Goal: Task Accomplishment & Management: Manage account settings

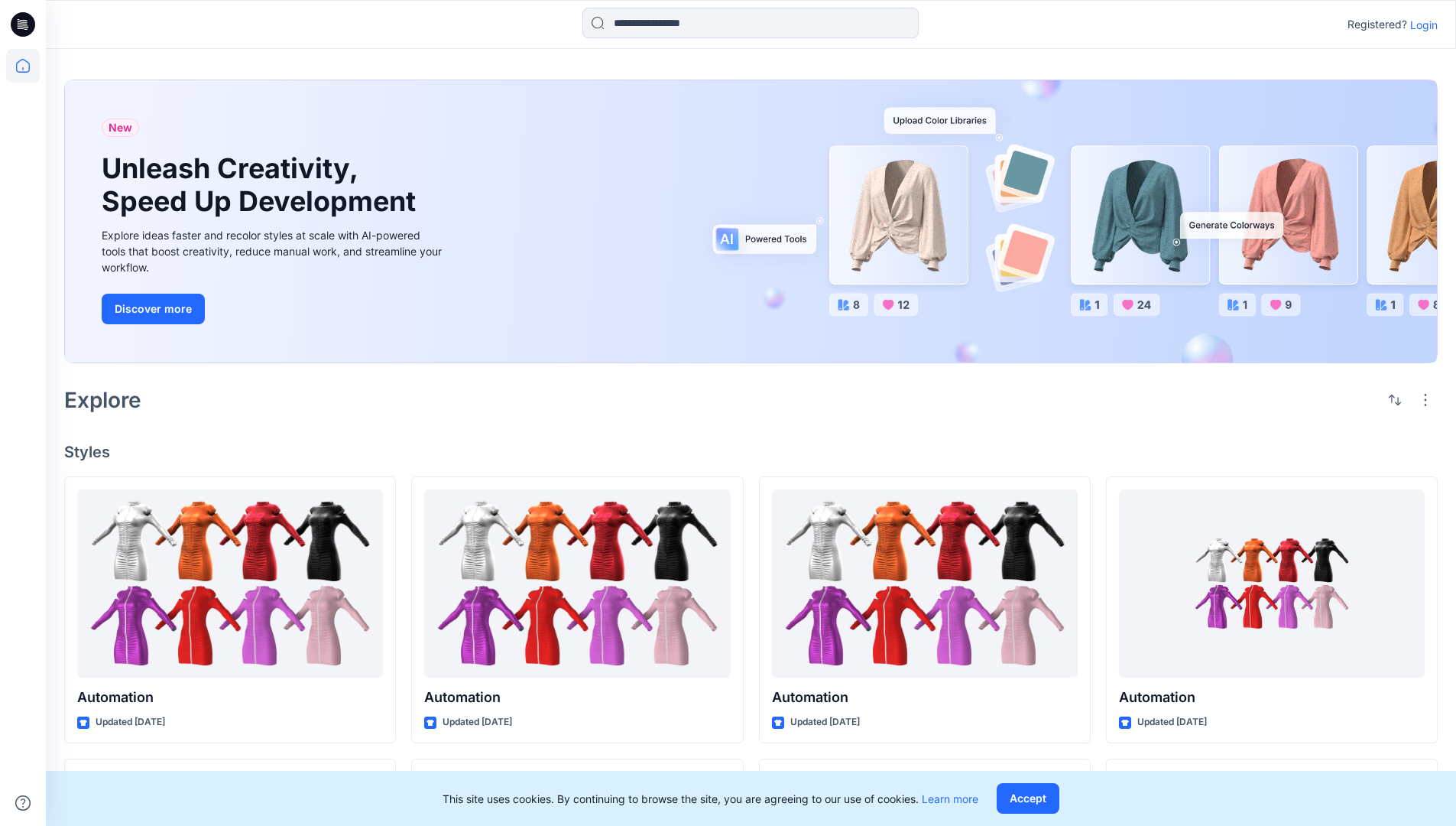
click at [1420, 24] on p "Login" at bounding box center [1424, 24] width 28 height 16
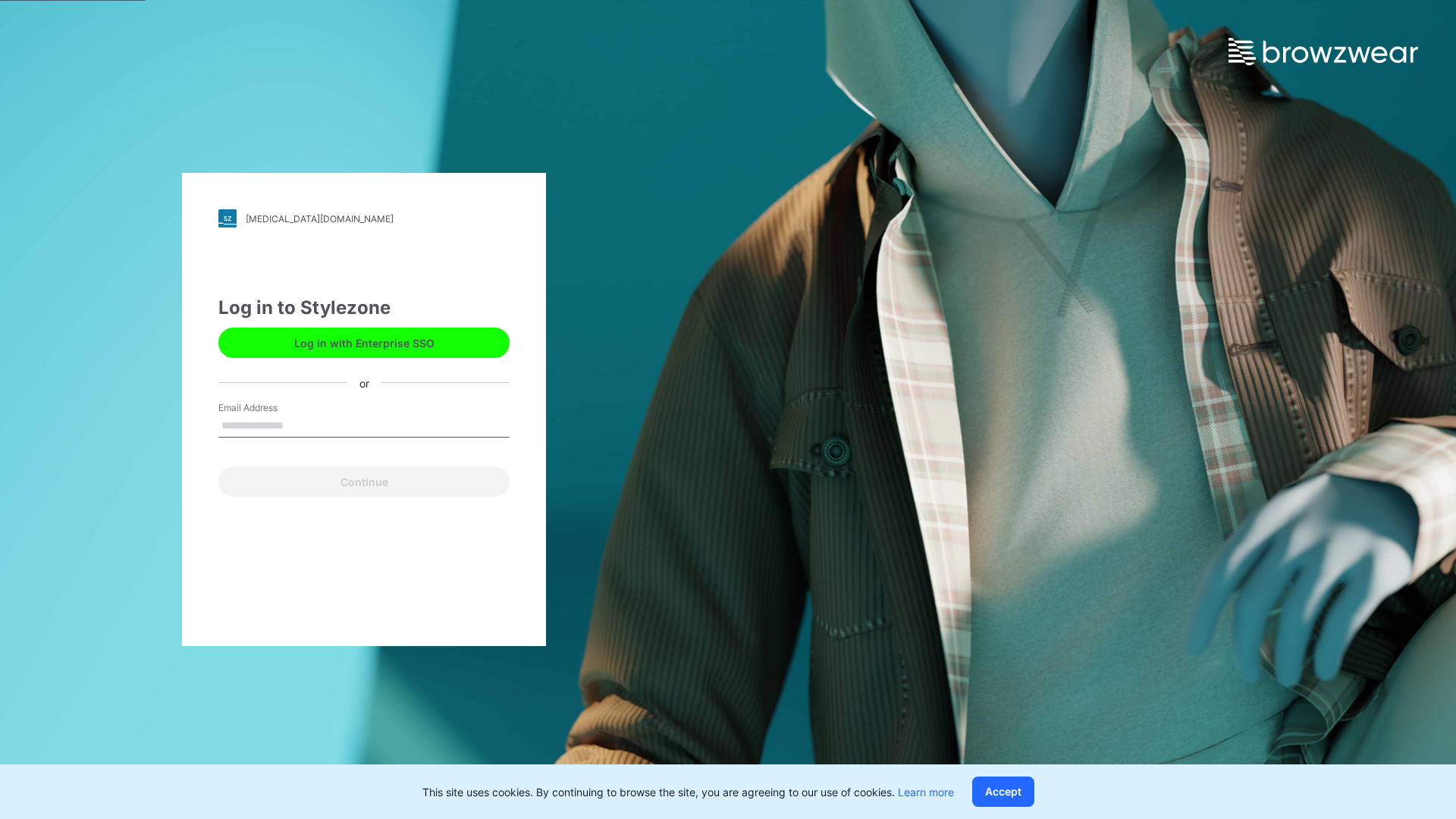
click at [300, 425] on input "Email Address" at bounding box center [364, 426] width 291 height 23
type input "**********"
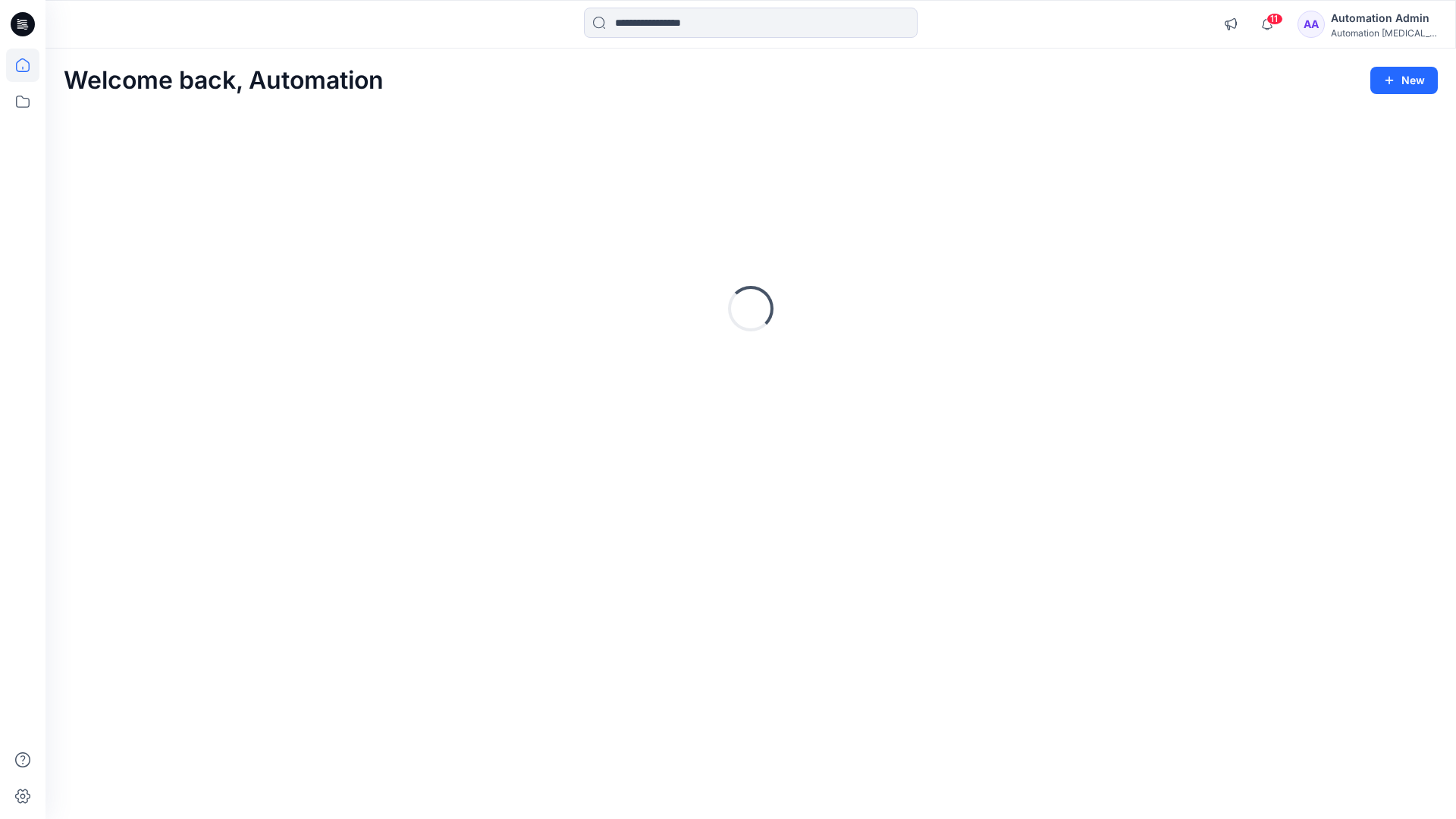
click at [29, 65] on icon at bounding box center [23, 65] width 13 height 13
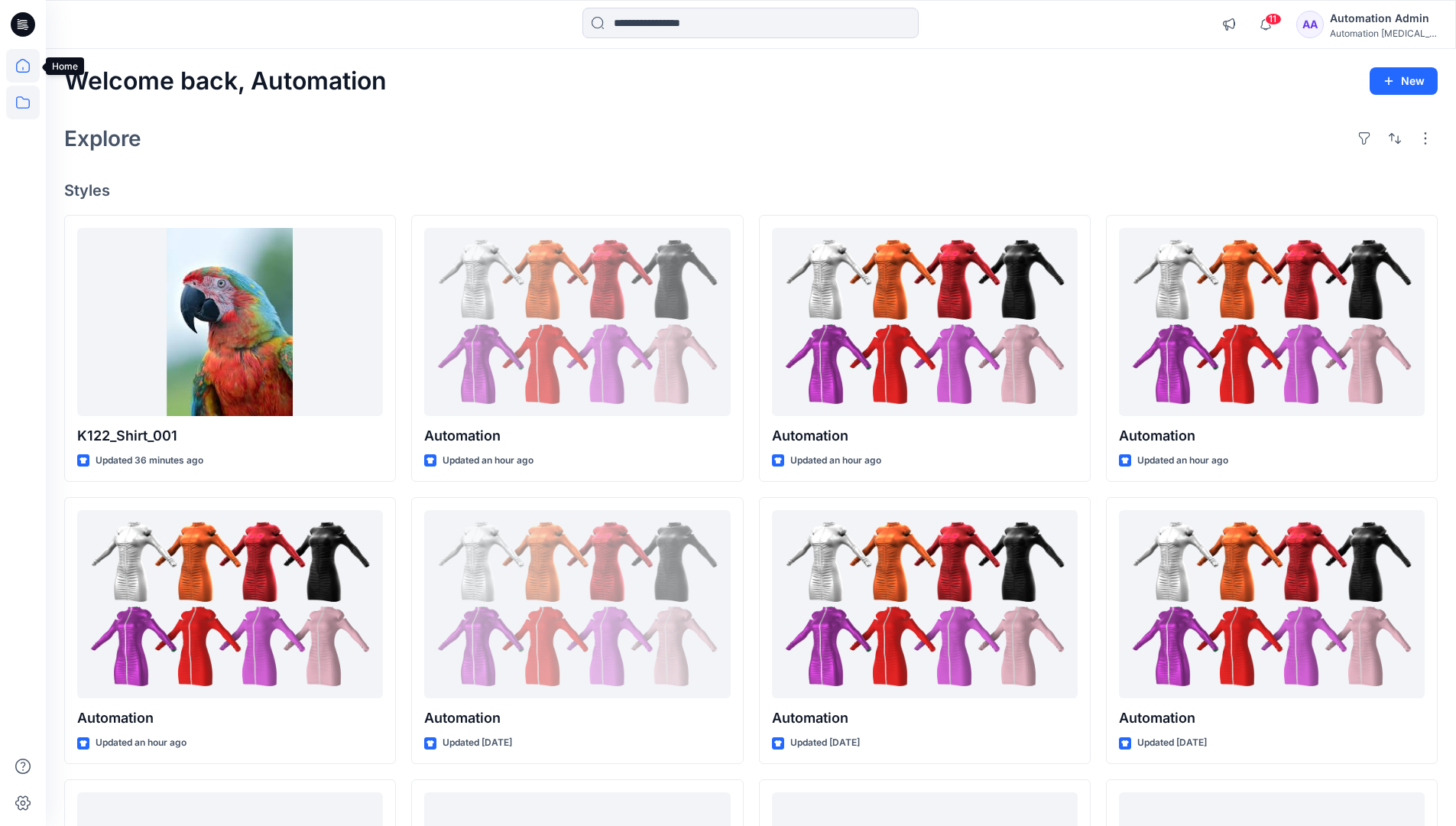
click at [18, 105] on icon at bounding box center [22, 102] width 34 height 34
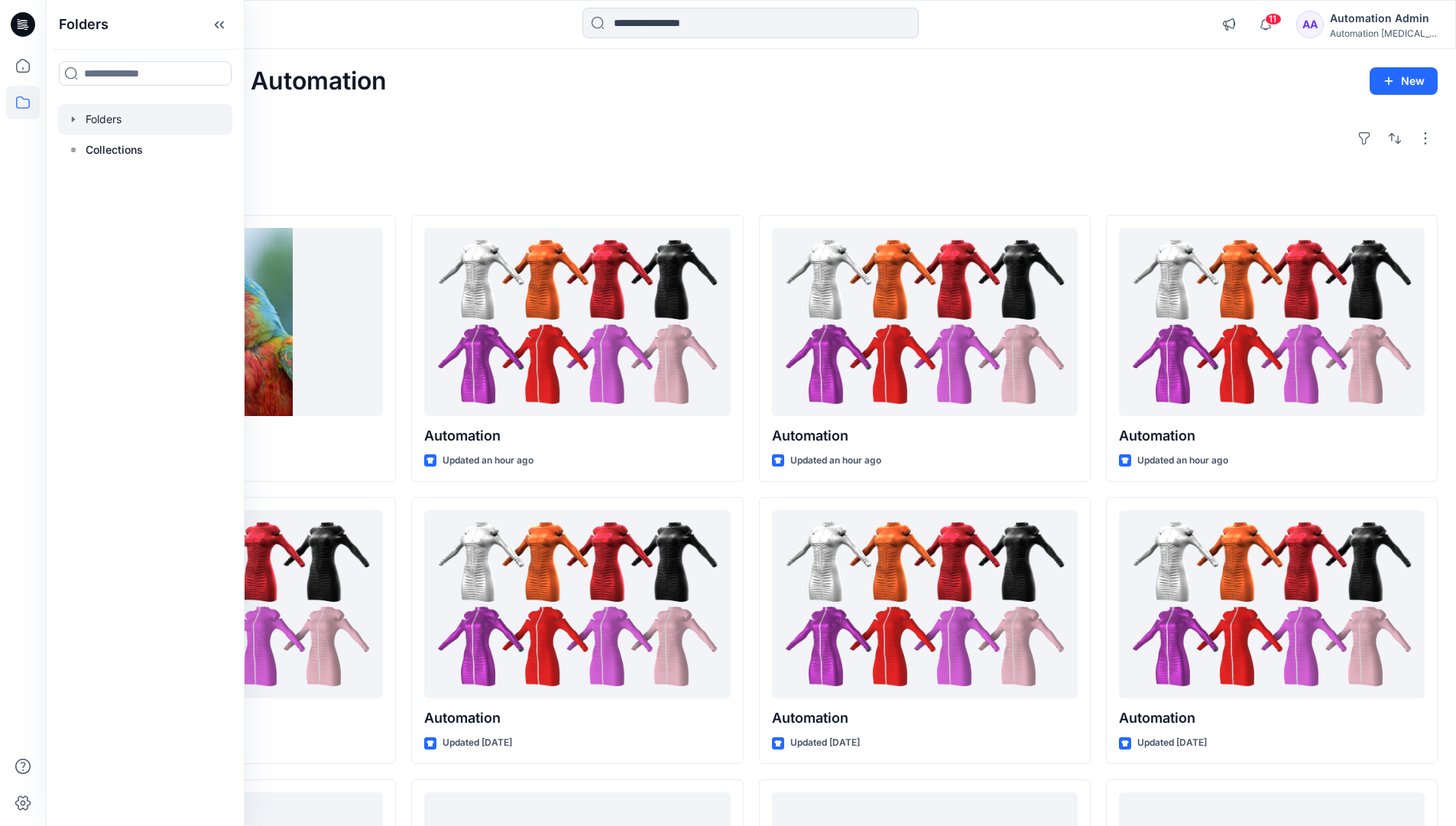
click at [99, 116] on div at bounding box center [145, 120] width 175 height 31
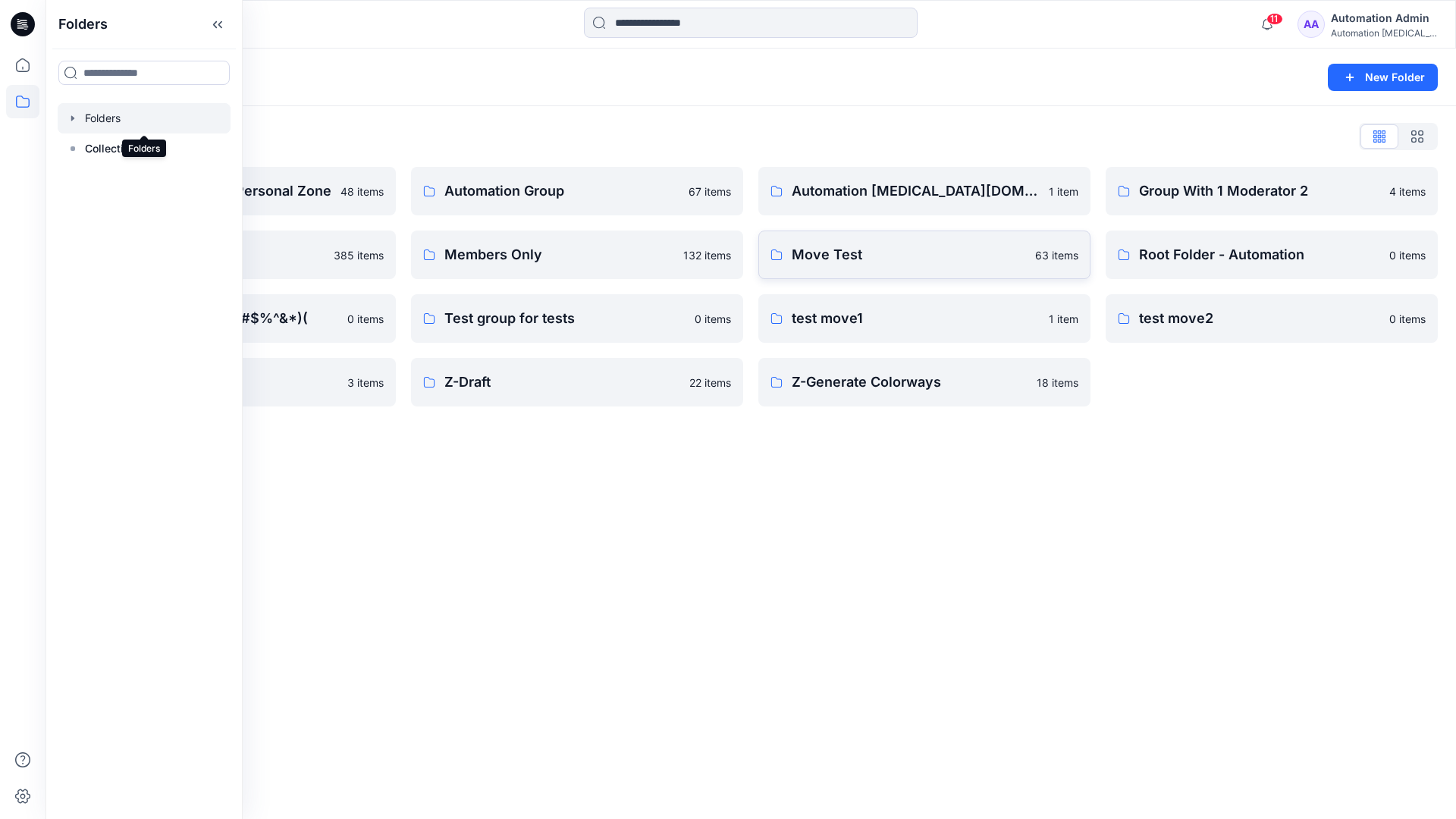
click at [867, 257] on p "Move Test" at bounding box center [908, 255] width 235 height 21
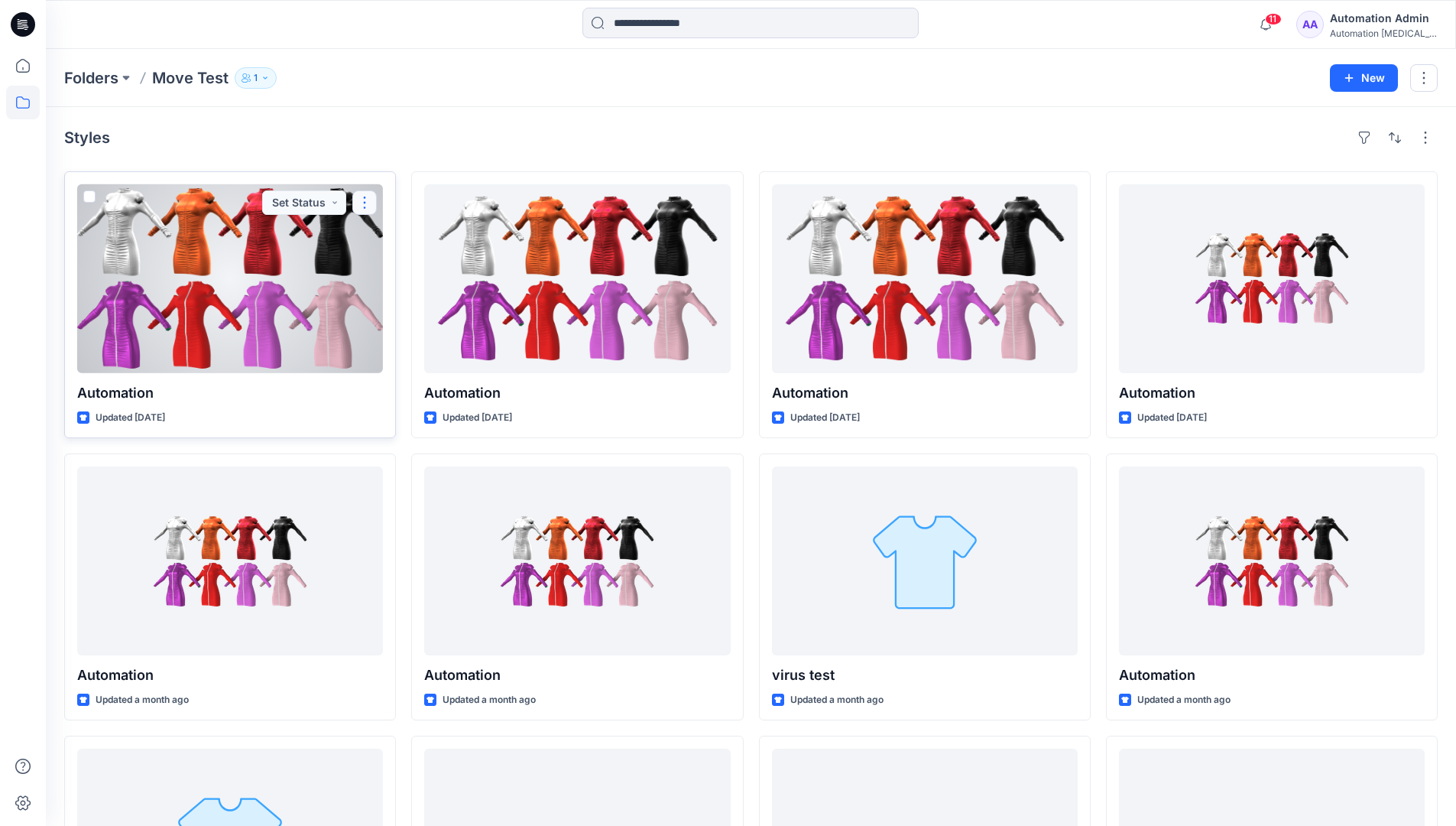
click at [364, 203] on button "button" at bounding box center [364, 202] width 24 height 24
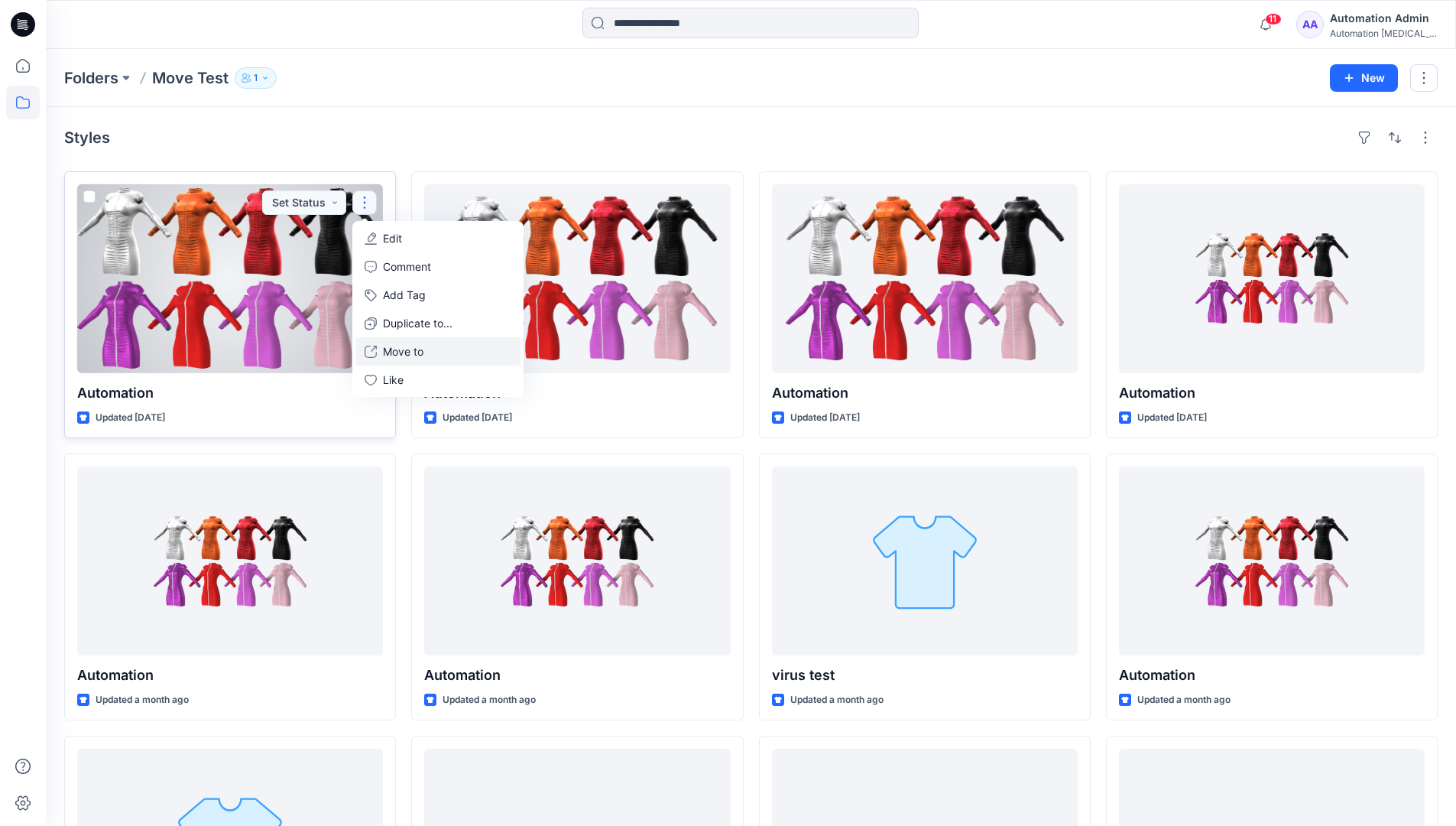
click at [420, 346] on p "Move to" at bounding box center [403, 351] width 41 height 16
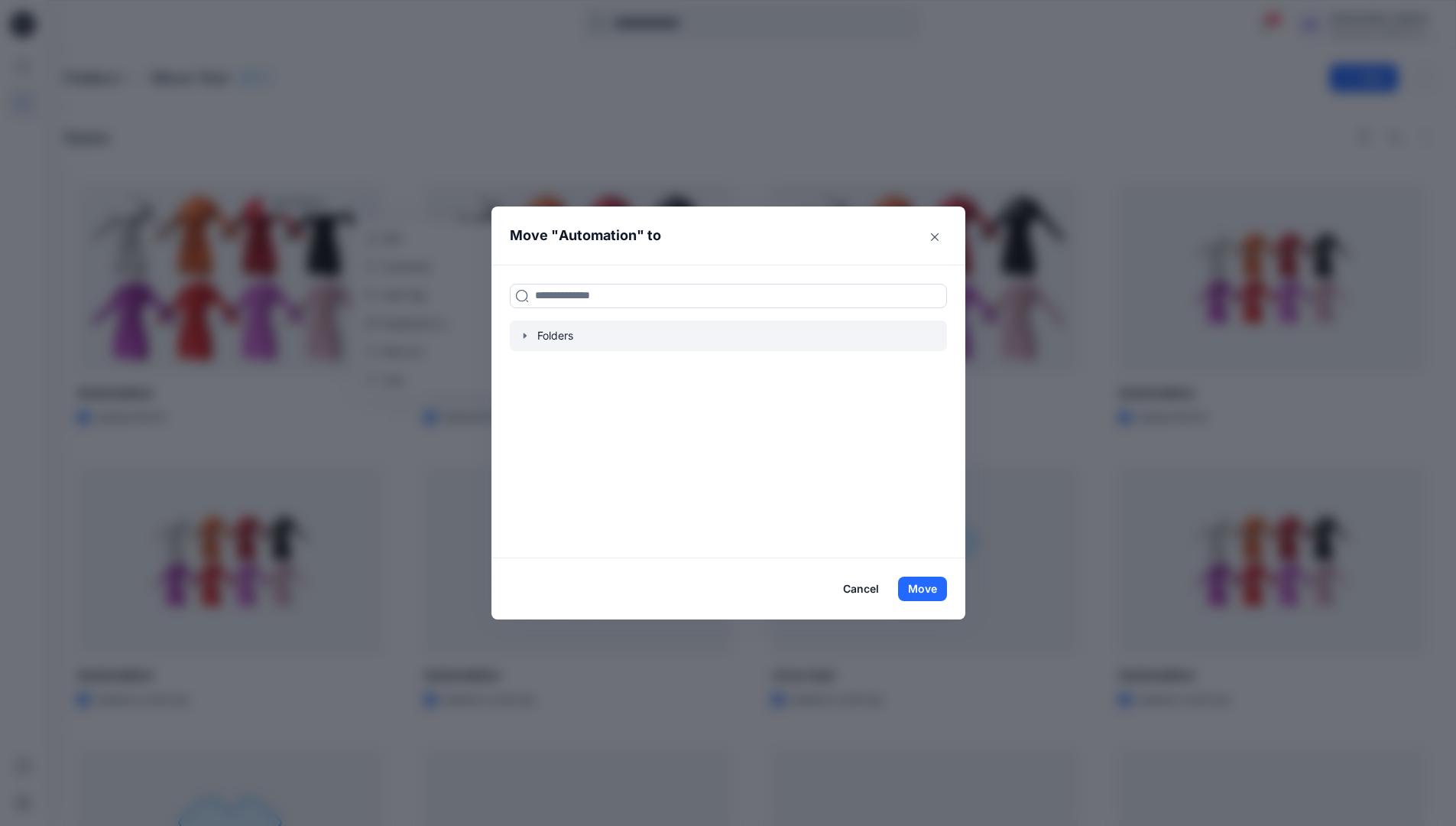
click at [529, 333] on icon "button" at bounding box center [525, 335] width 13 height 13
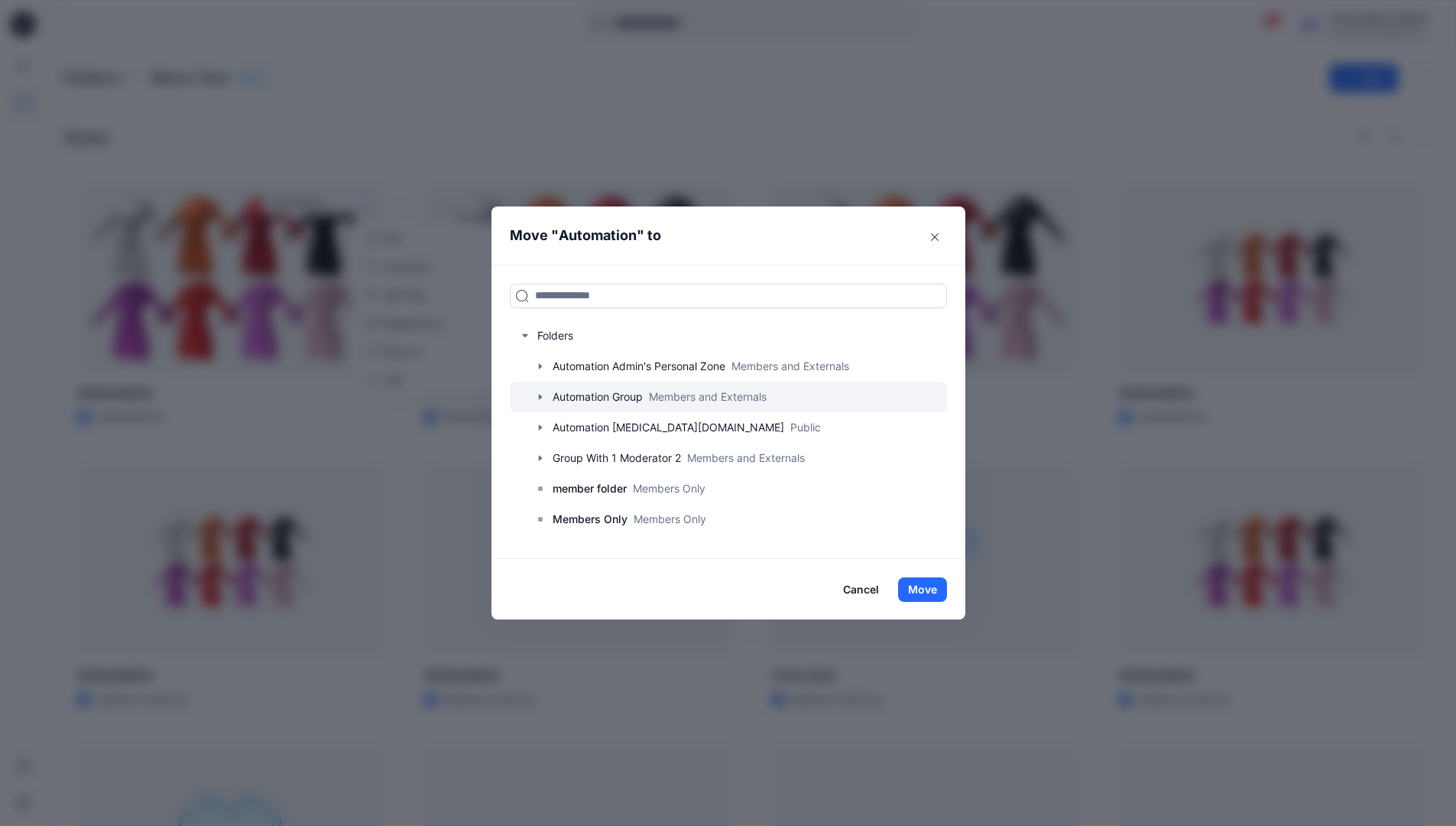
click at [588, 396] on div at bounding box center [728, 397] width 437 height 31
click at [931, 586] on button "Move" at bounding box center [922, 589] width 49 height 24
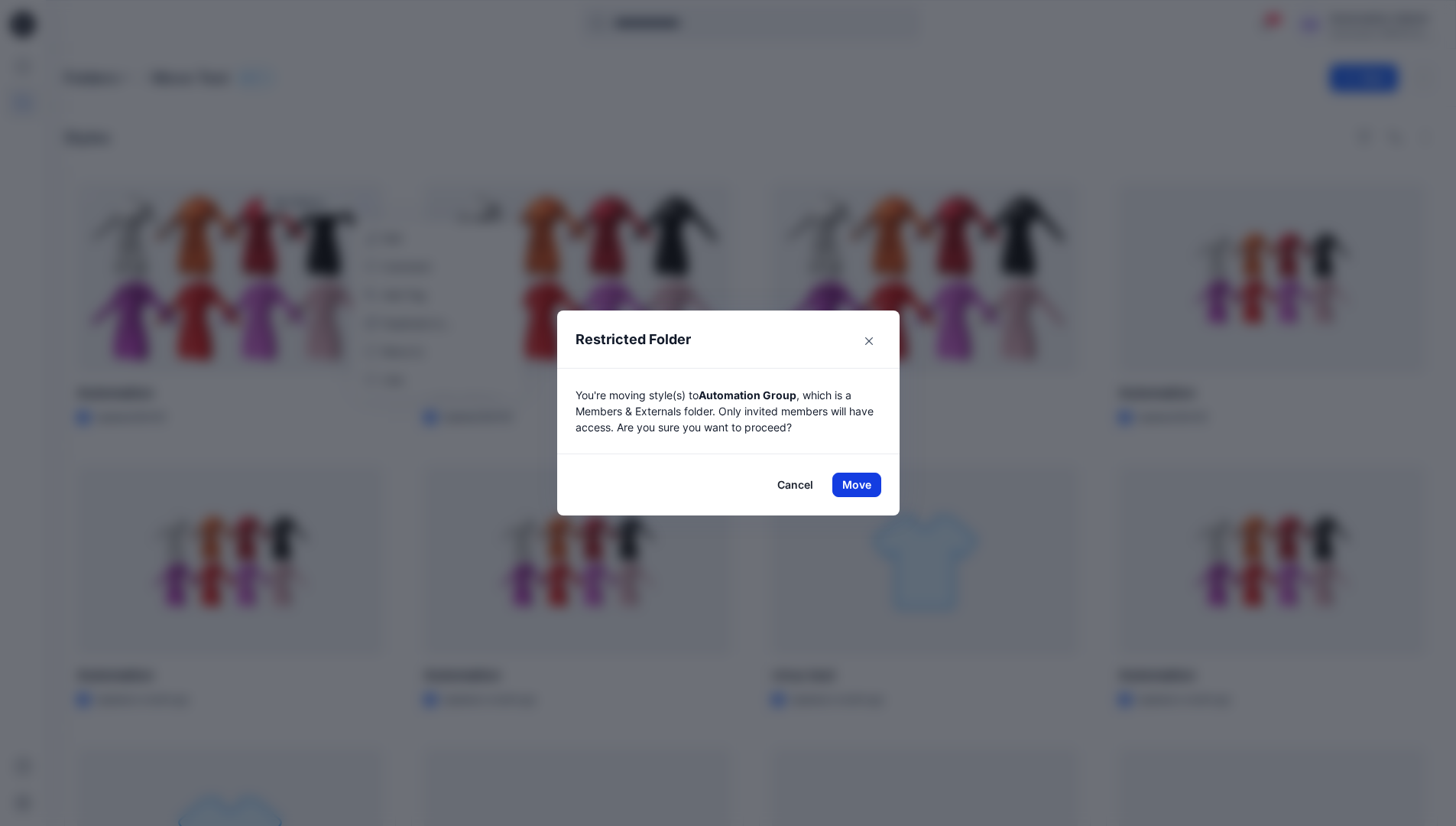
click at [863, 484] on button "Move" at bounding box center [857, 484] width 49 height 24
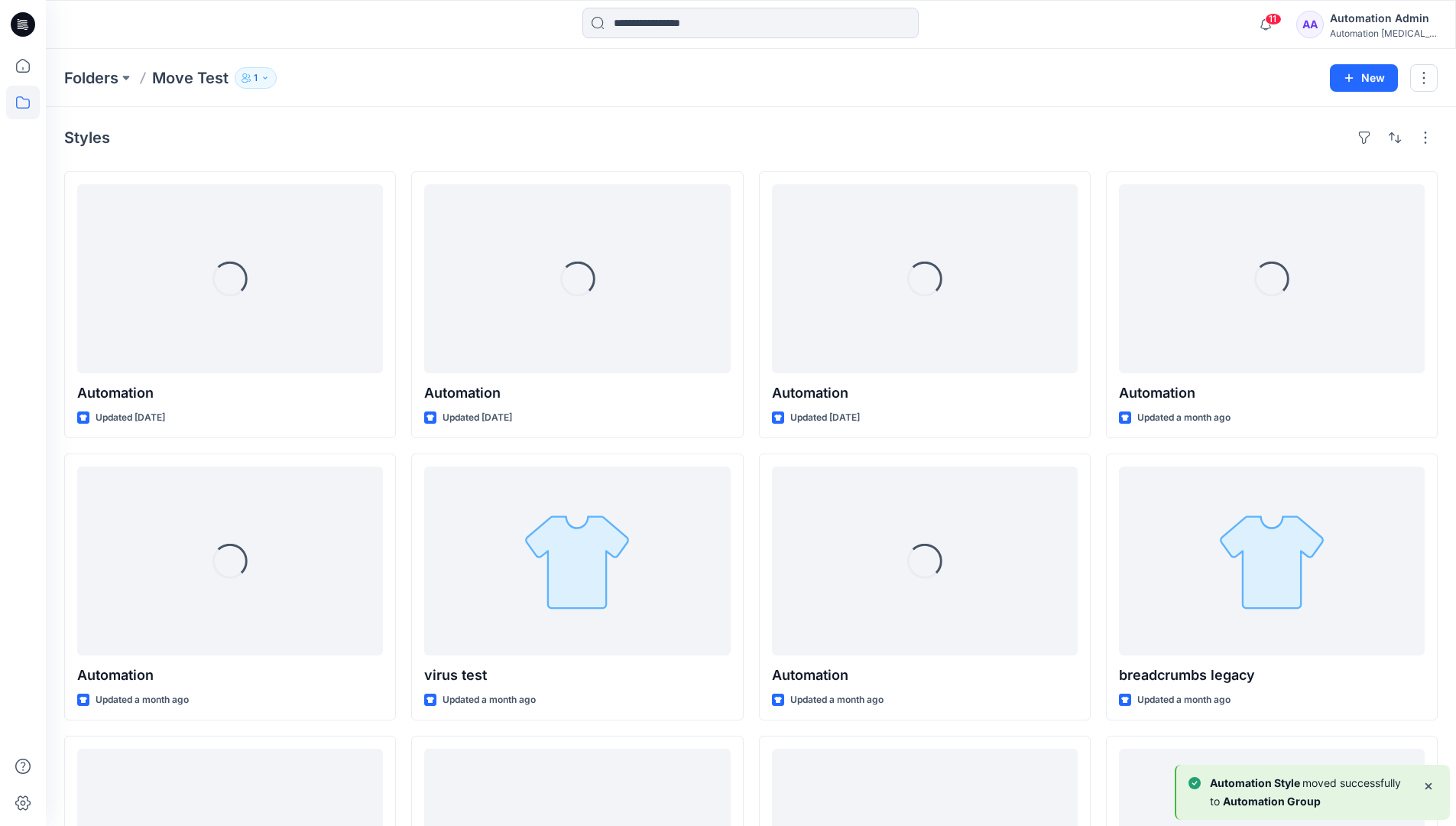
drag, startPoint x: 863, startPoint y: 484, endPoint x: 822, endPoint y: 142, distance: 344.4
click at [822, 142] on div "Styles" at bounding box center [752, 137] width 1374 height 24
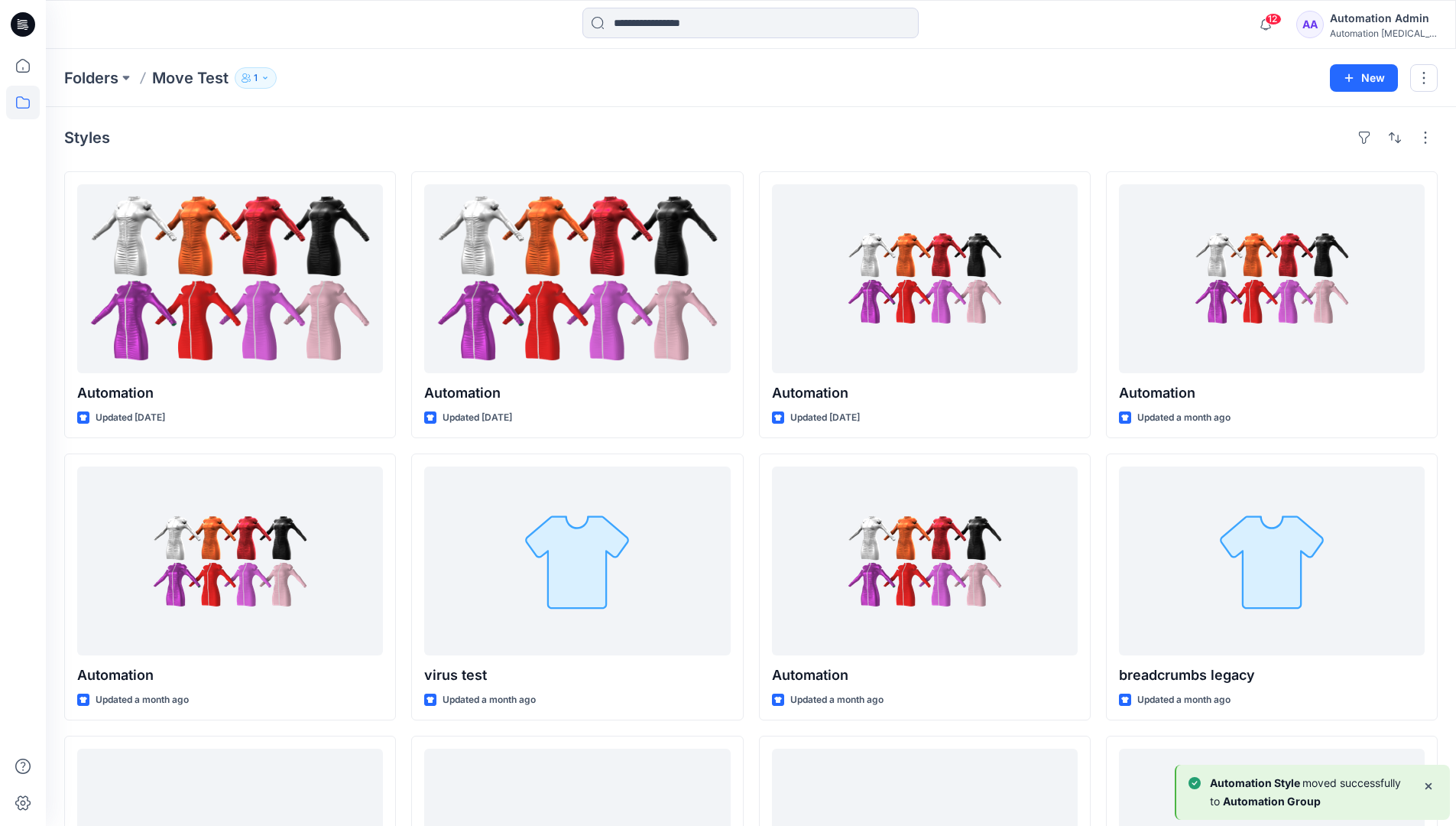
click at [87, 142] on h4 "Styles" at bounding box center [88, 137] width 46 height 18
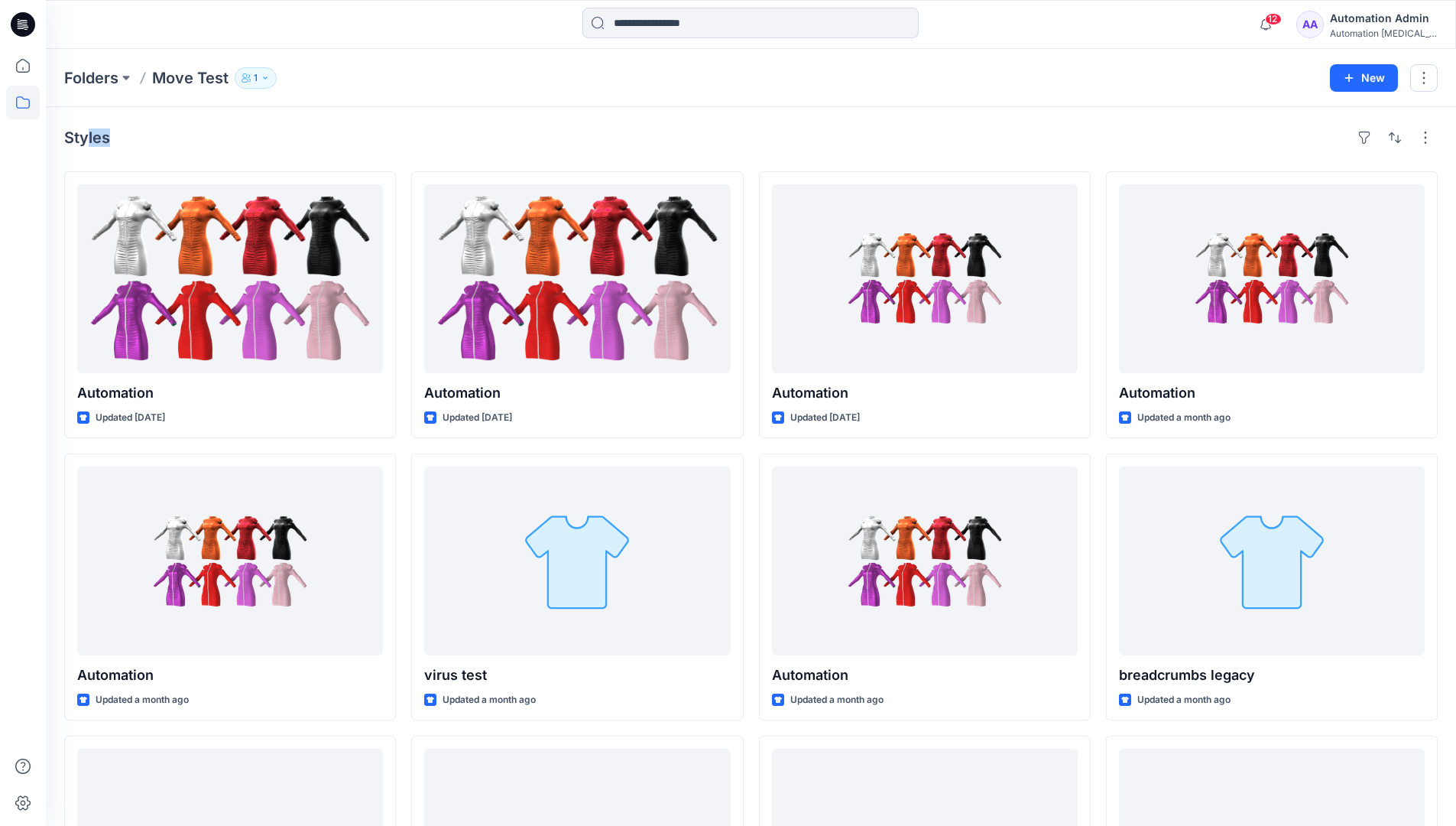
drag, startPoint x: 87, startPoint y: 142, endPoint x: 242, endPoint y: 155, distance: 155.5
click at [242, 155] on div "Styles Automation Updated 7 days ago Automation Updated a month ago Automation …" at bounding box center [752, 592] width 1411 height 970
click at [24, 104] on icon at bounding box center [22, 102] width 34 height 34
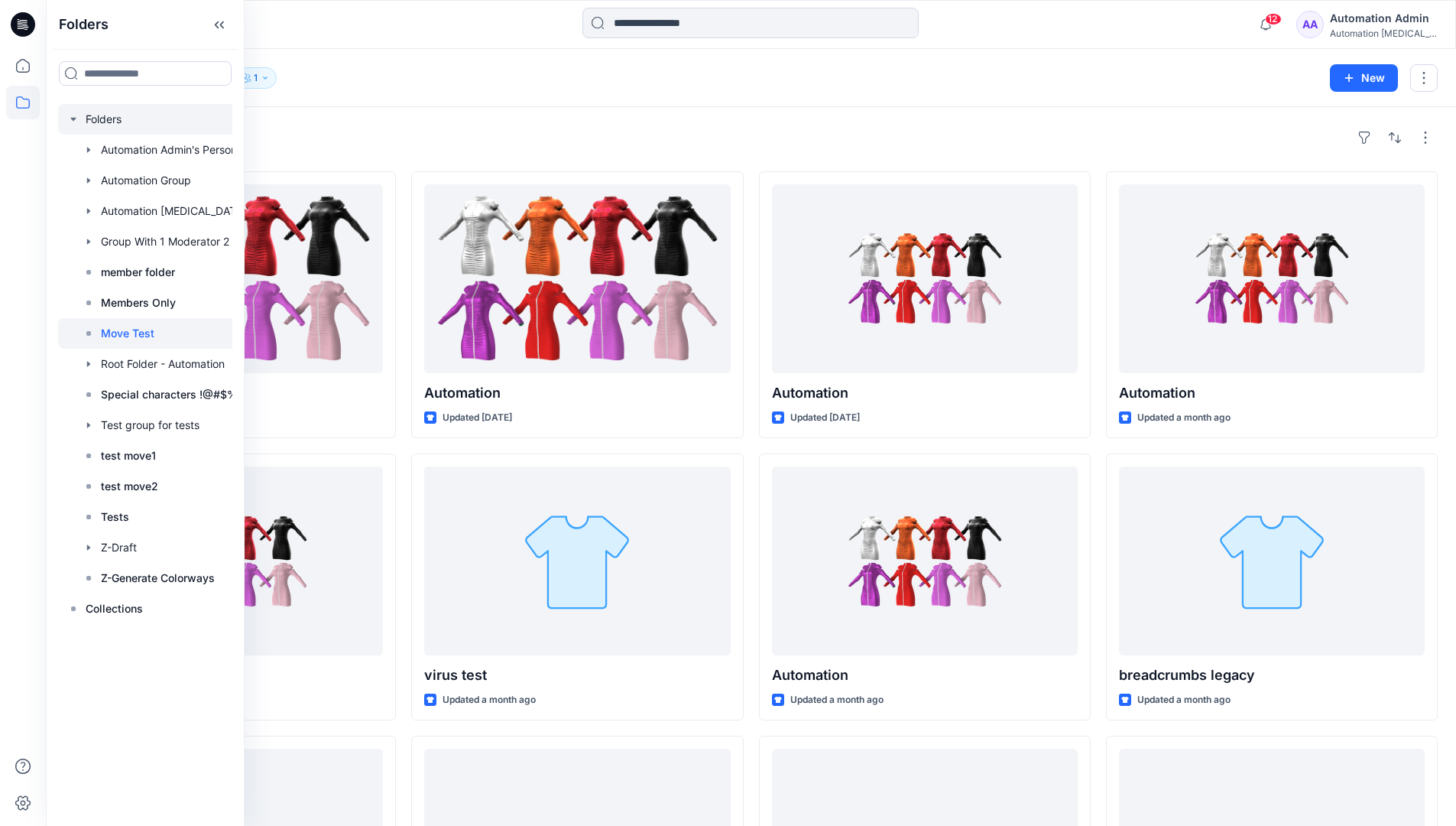
click at [108, 122] on div at bounding box center [165, 120] width 214 height 31
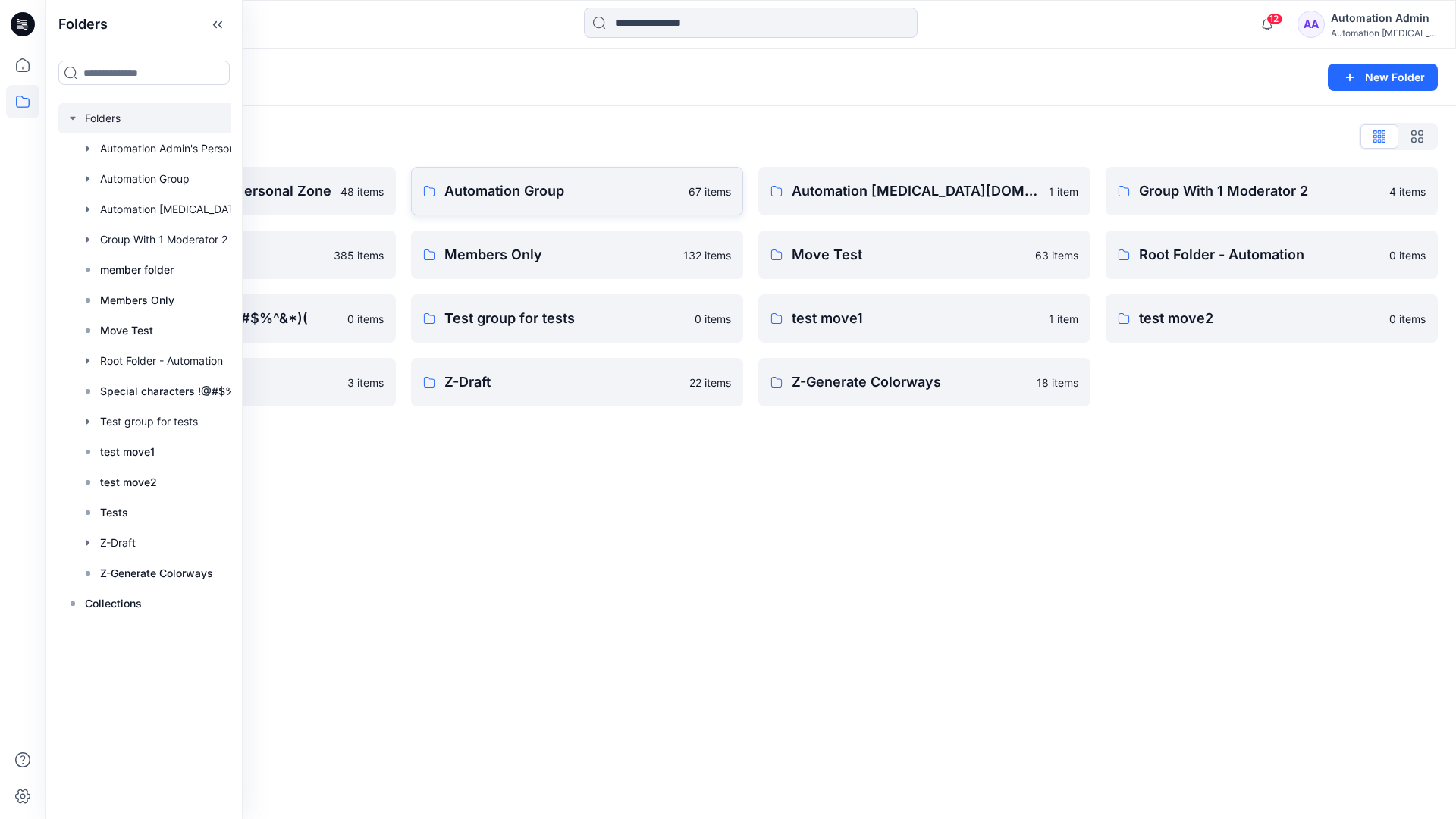
click at [557, 200] on p "Automation Group" at bounding box center [562, 191] width 235 height 21
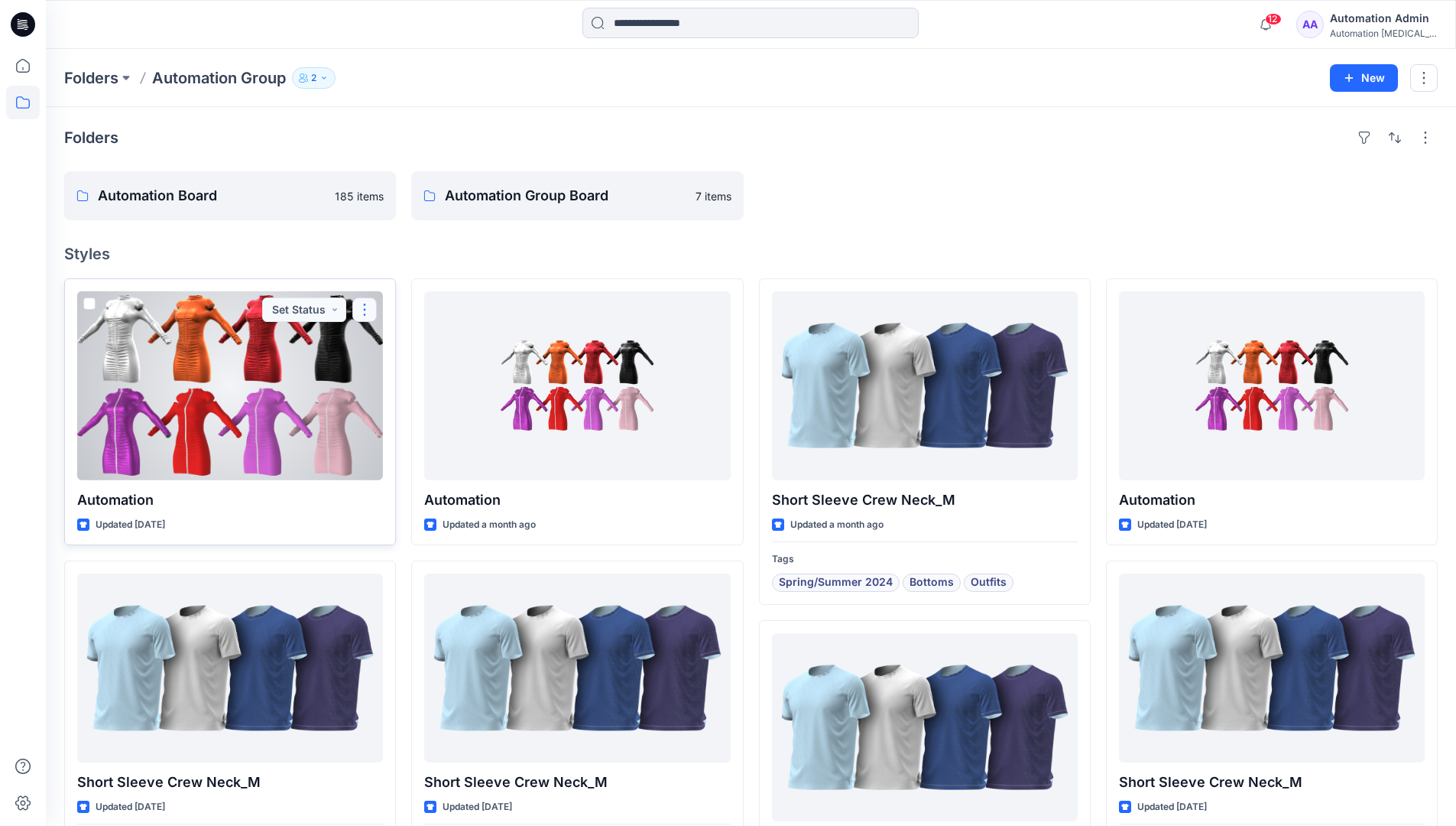
click at [364, 317] on button "button" at bounding box center [364, 309] width 24 height 24
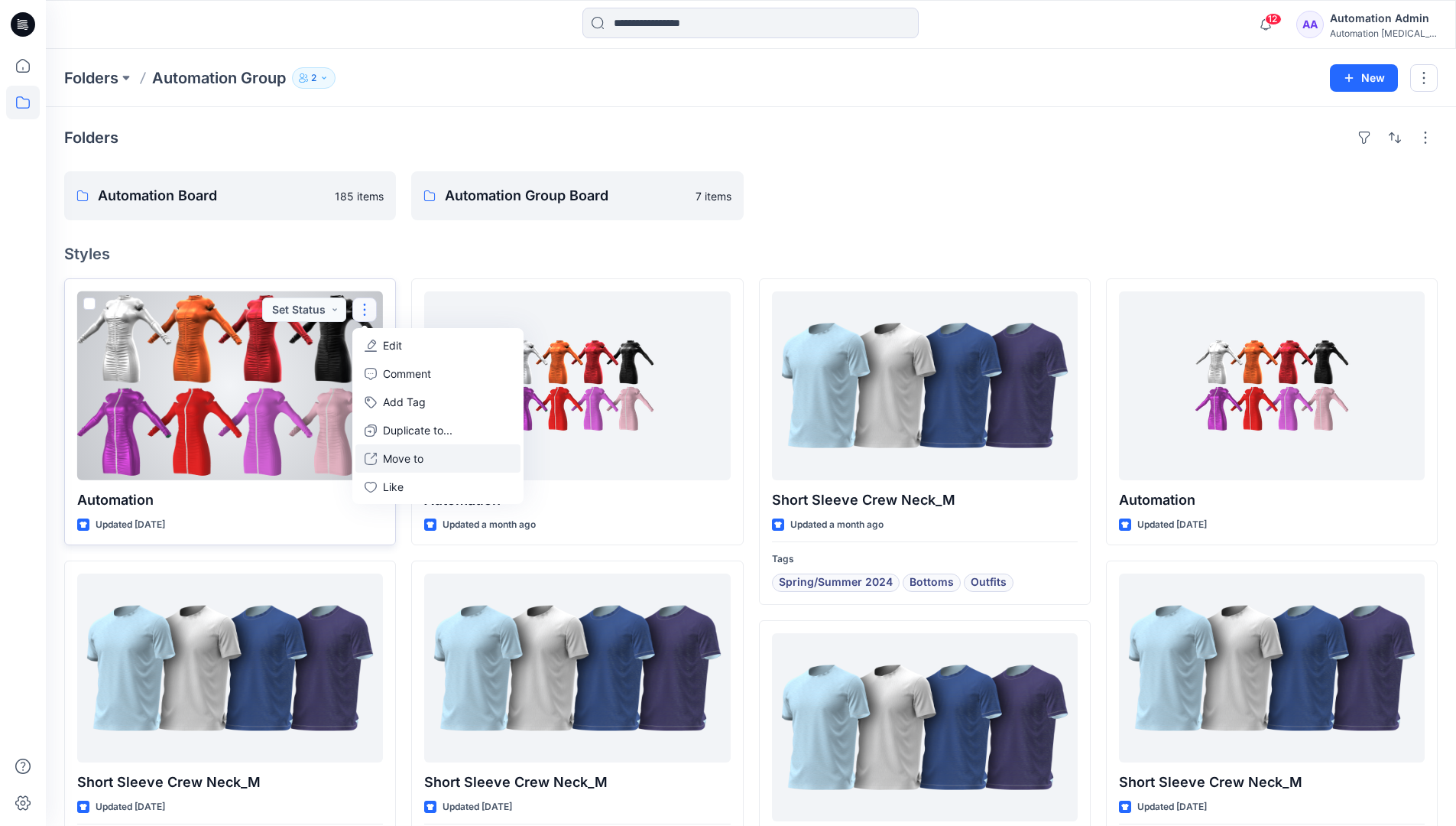
click at [418, 454] on p "Move to" at bounding box center [403, 458] width 41 height 16
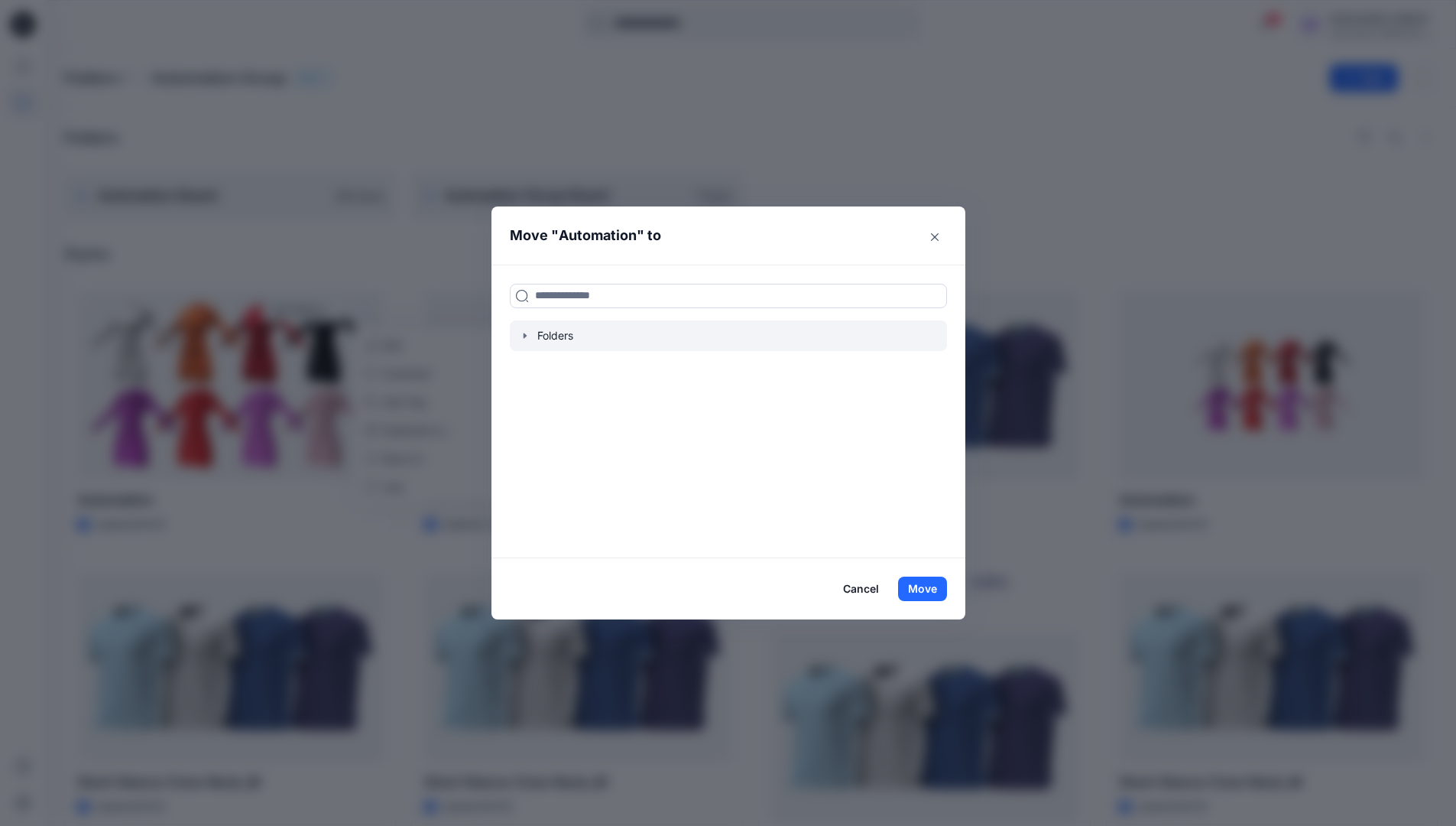
click at [532, 334] on icon "button" at bounding box center [525, 335] width 13 height 13
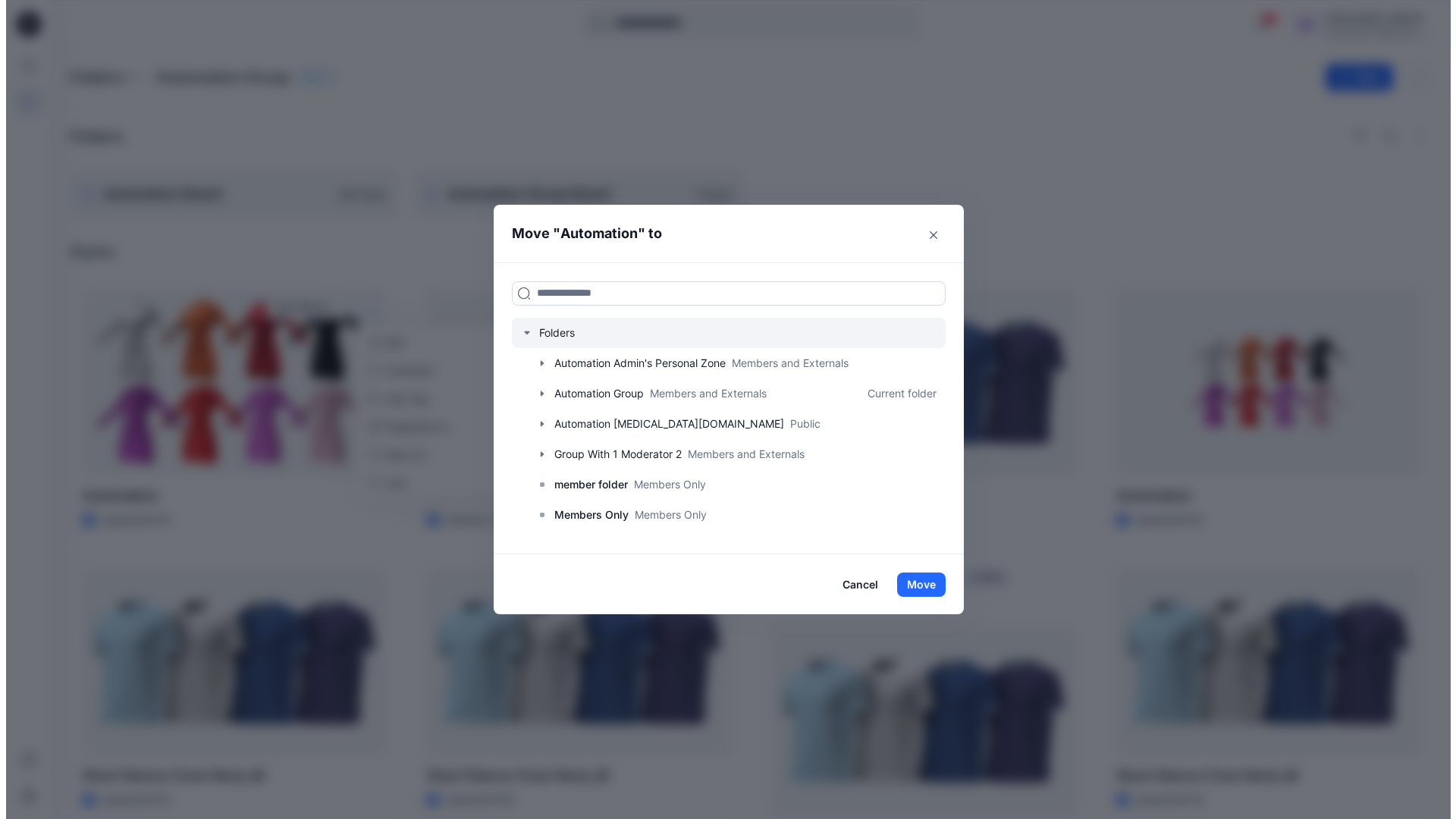
scroll to position [119, 0]
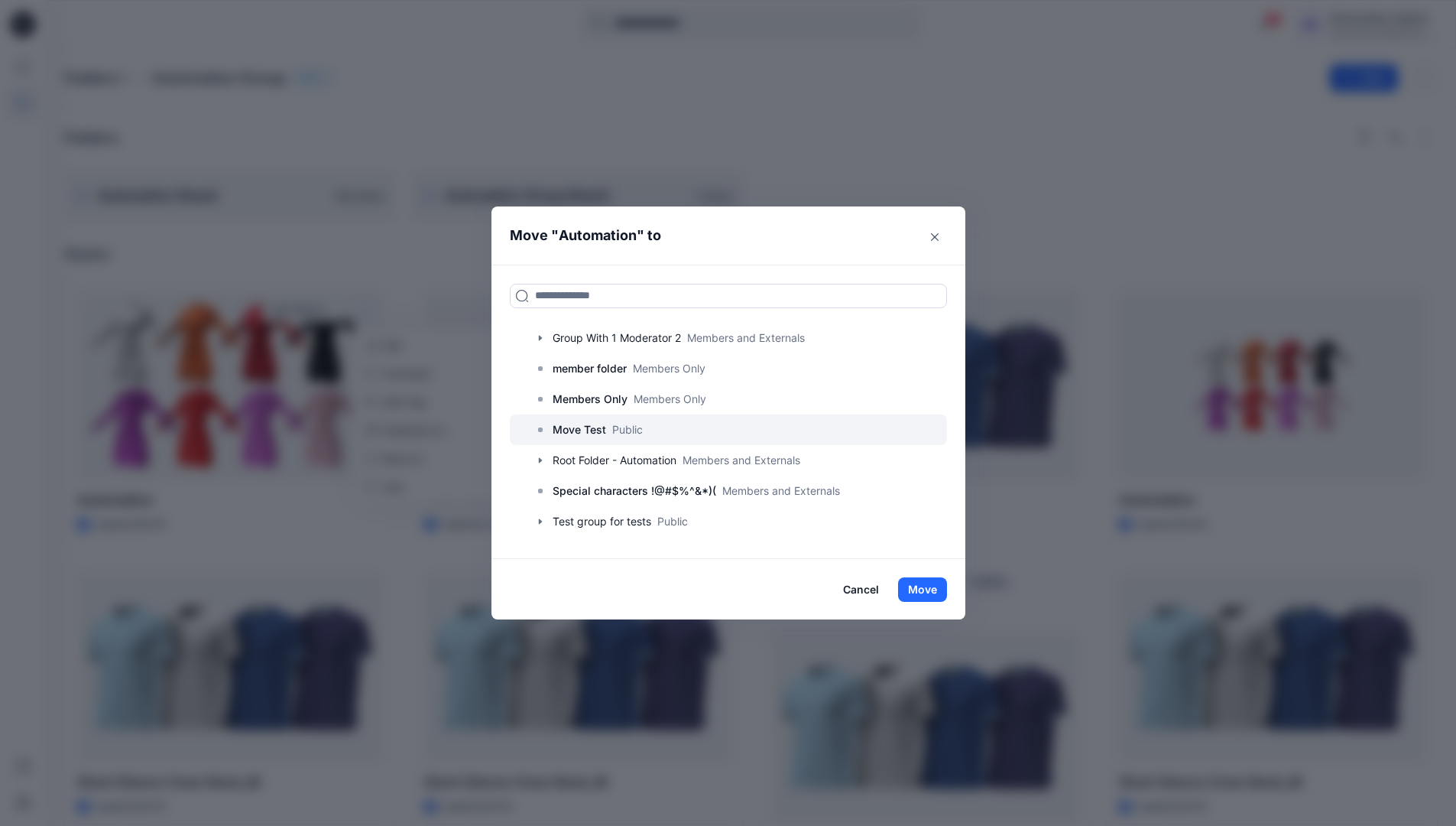
click at [584, 425] on p "Move Test" at bounding box center [579, 429] width 53 height 18
click at [920, 581] on button "Move" at bounding box center [922, 589] width 49 height 24
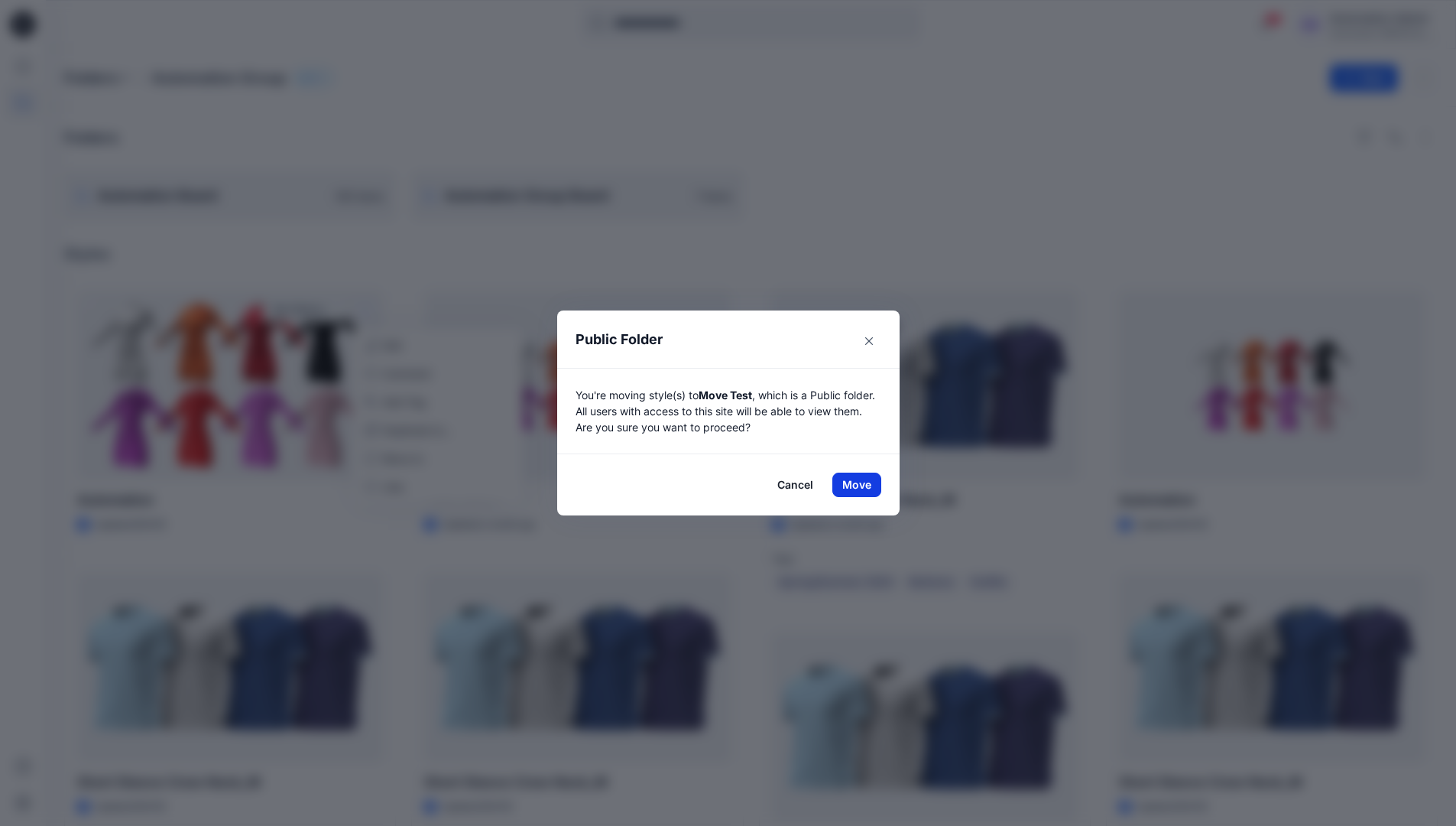
click at [863, 484] on button "Move" at bounding box center [857, 484] width 49 height 24
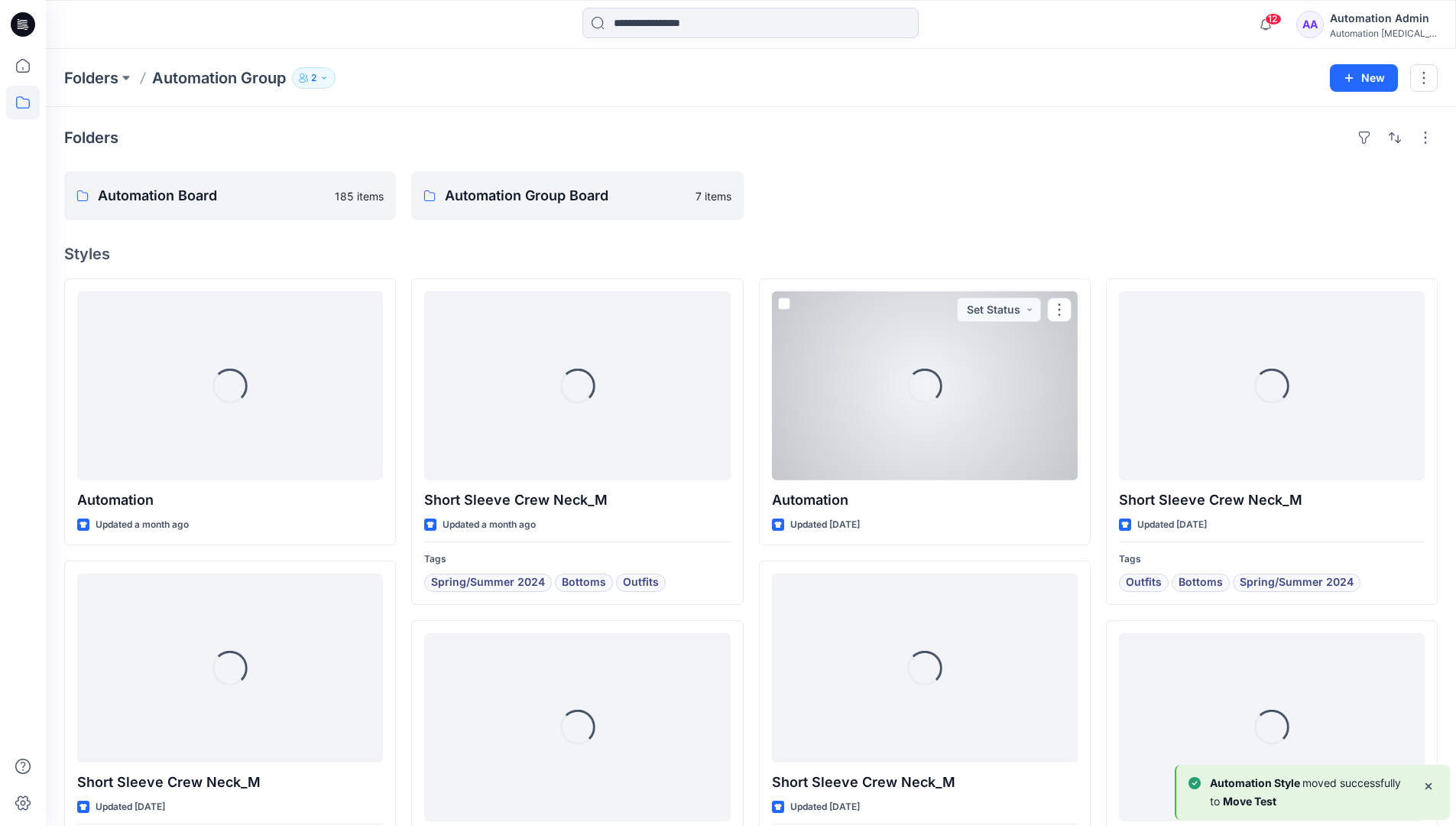
click at [1357, 32] on div "Automation testim..." at bounding box center [1384, 34] width 107 height 12
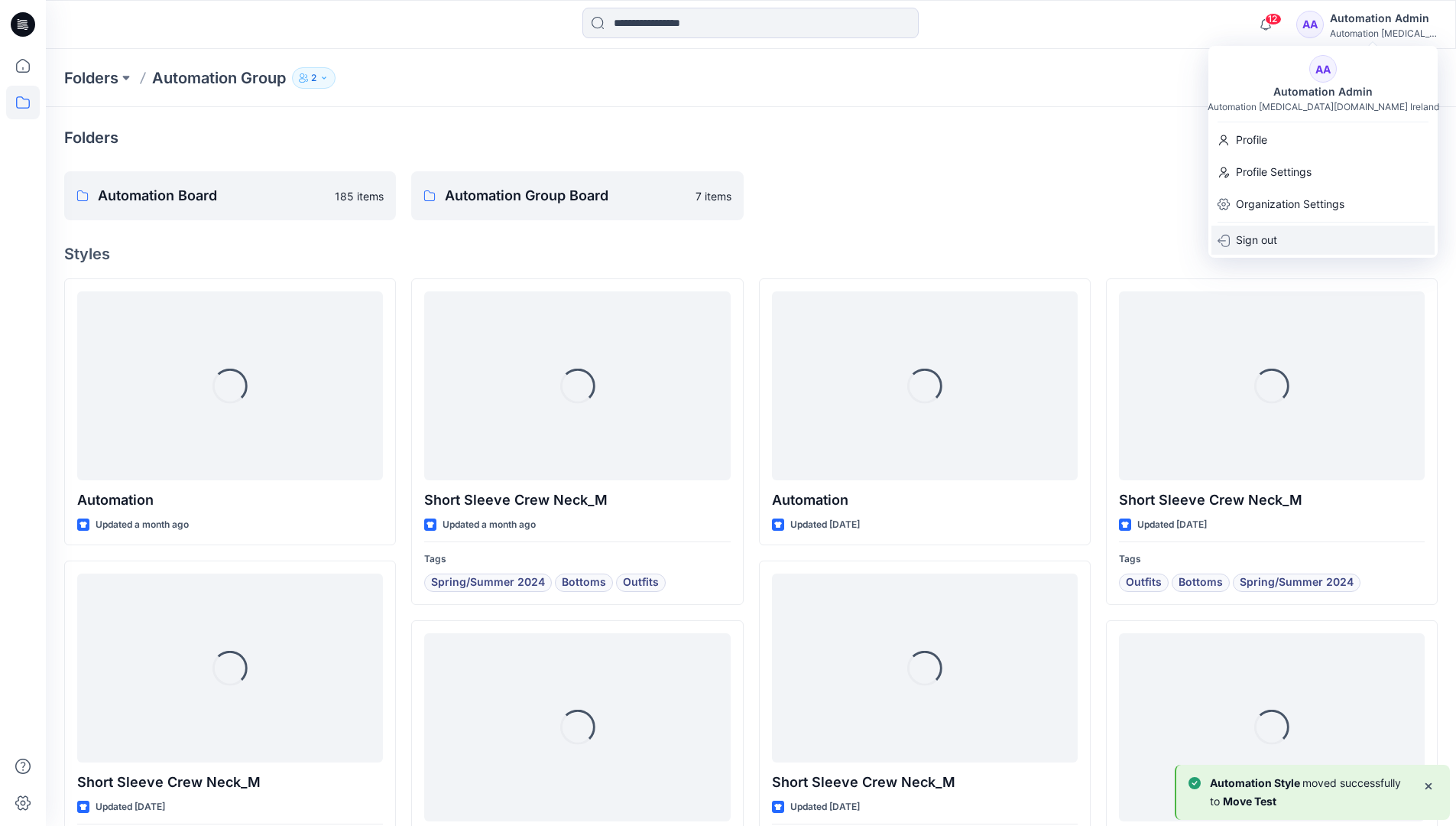
click at [1257, 230] on p "Sign out" at bounding box center [1256, 240] width 41 height 29
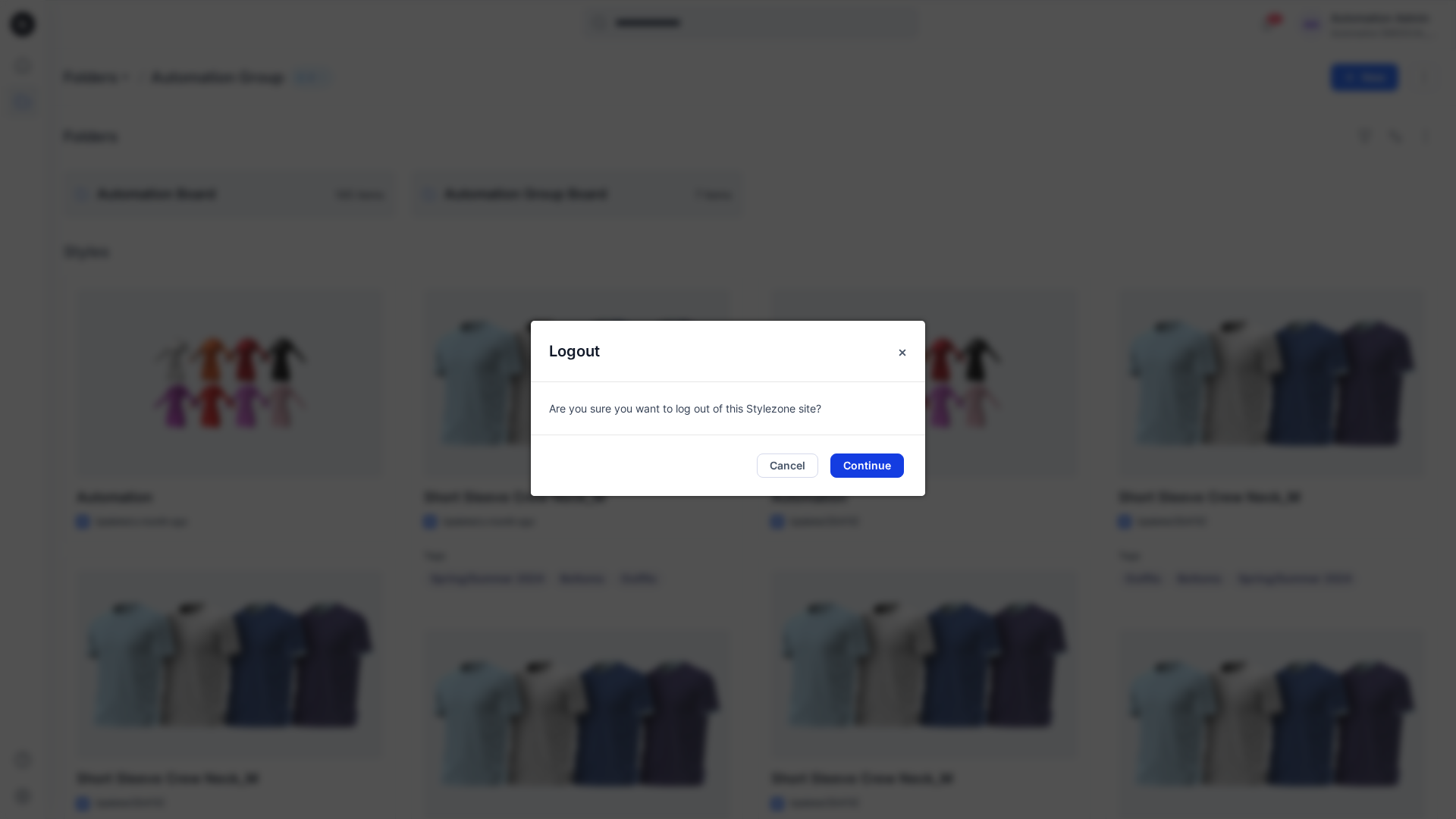
click at [882, 471] on button "Continue" at bounding box center [867, 465] width 74 height 24
